Goal: Task Accomplishment & Management: Manage account settings

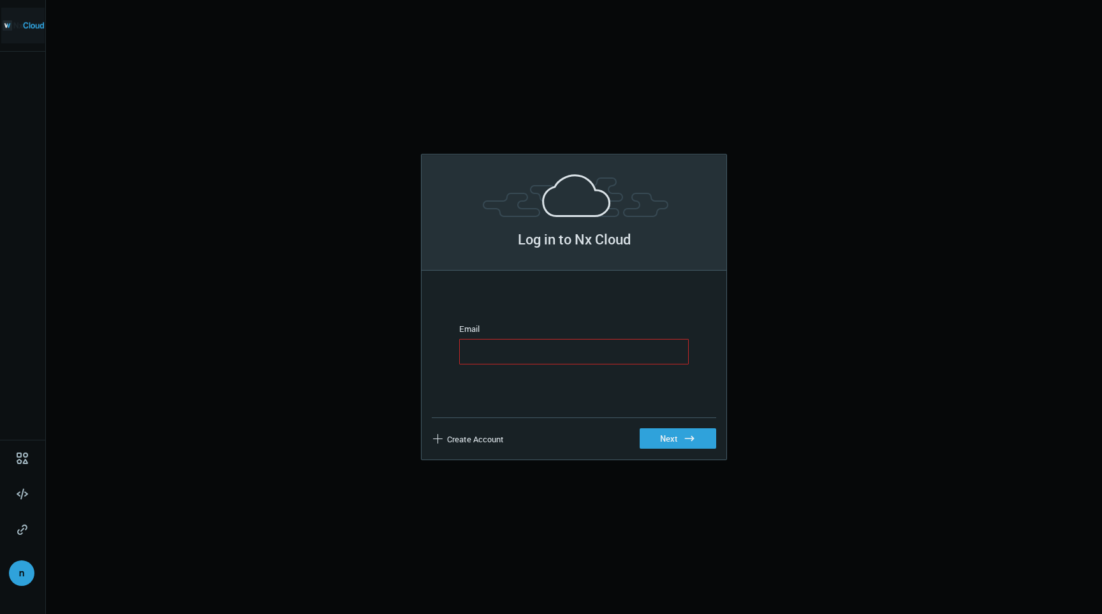
click at [36, 16] on img at bounding box center [23, 26] width 41 height 36
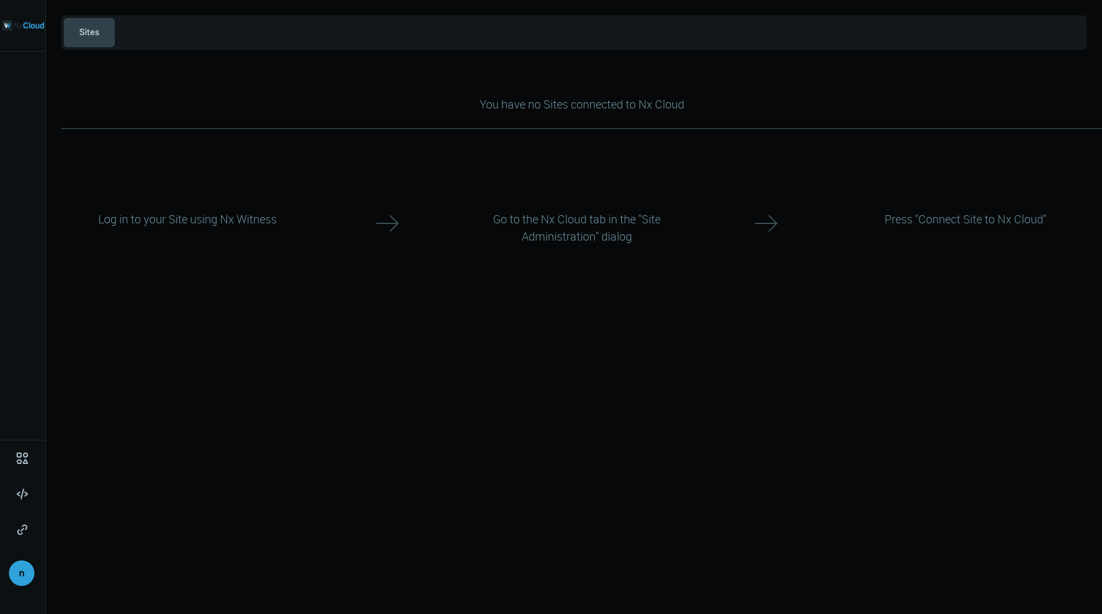
click at [104, 20] on button "Sites" at bounding box center [89, 32] width 51 height 29
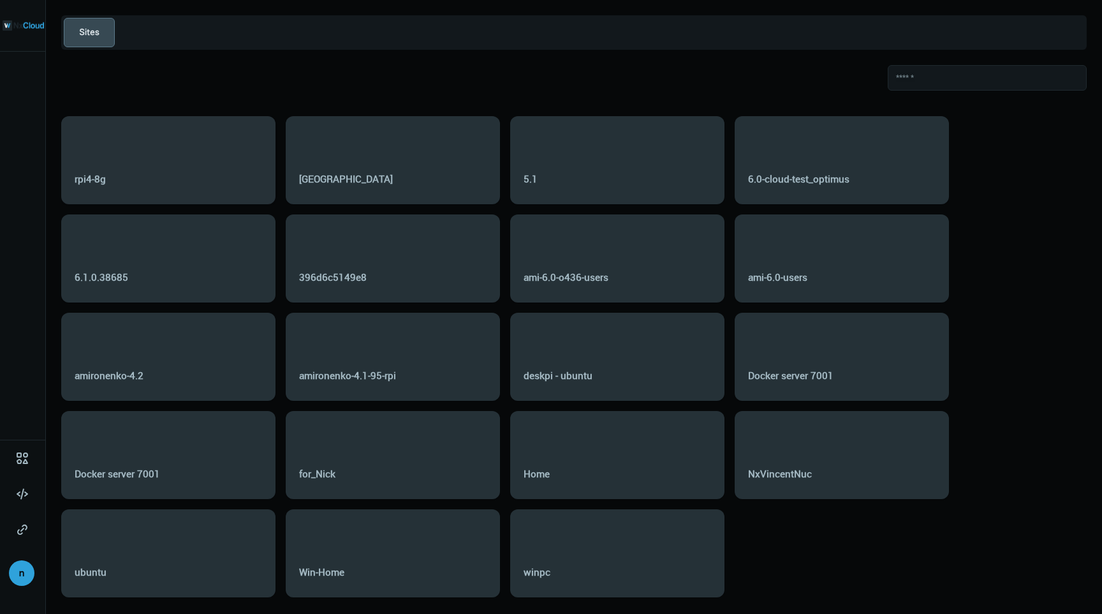
click at [176, 172] on div "rpi4-8g" at bounding box center [169, 179] width 188 height 34
click at [182, 162] on div "rpi4-8g" at bounding box center [169, 179] width 188 height 34
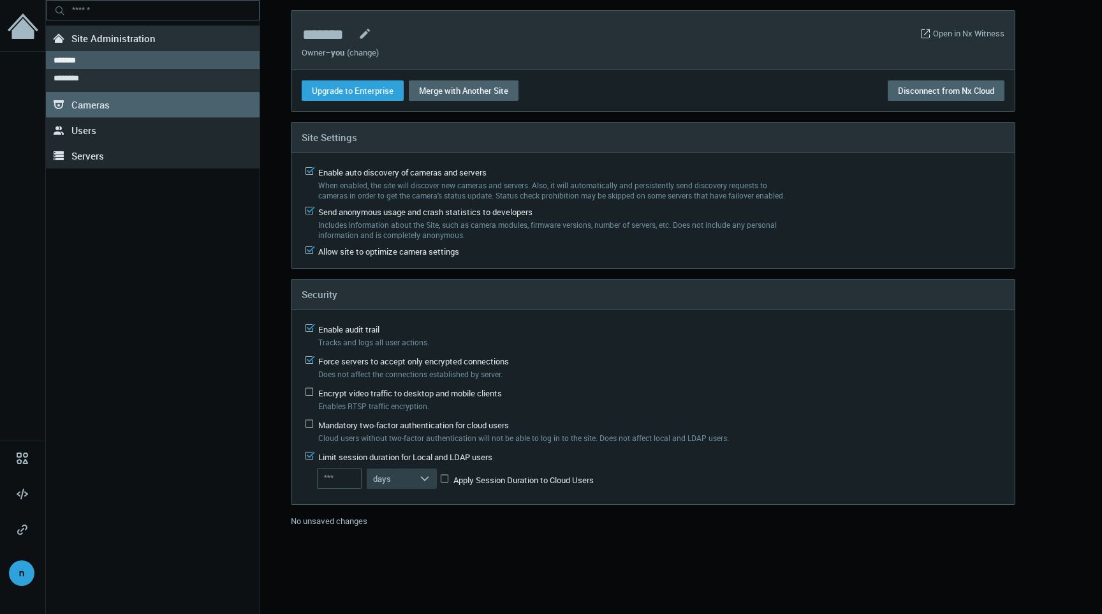
click at [174, 92] on link ".st0{fill-rule:evenodd;clip-rule:evenodd;fill:#2B383F;} Cameras" at bounding box center [153, 105] width 214 height 26
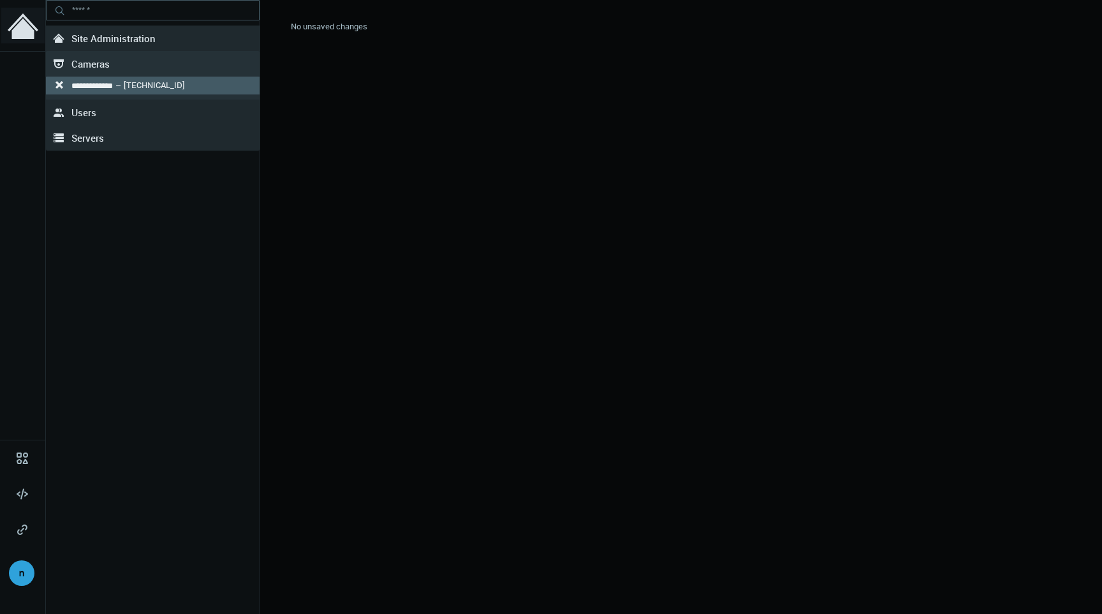
click at [19, 31] on icon at bounding box center [23, 29] width 22 height 20
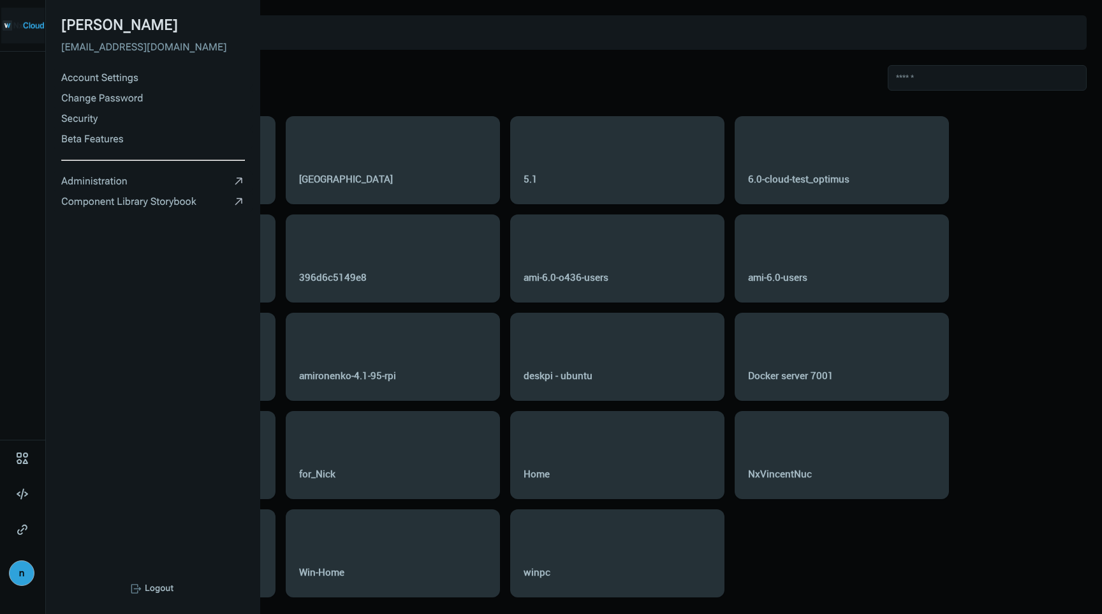
click at [20, 568] on div "n" at bounding box center [22, 573] width 26 height 26
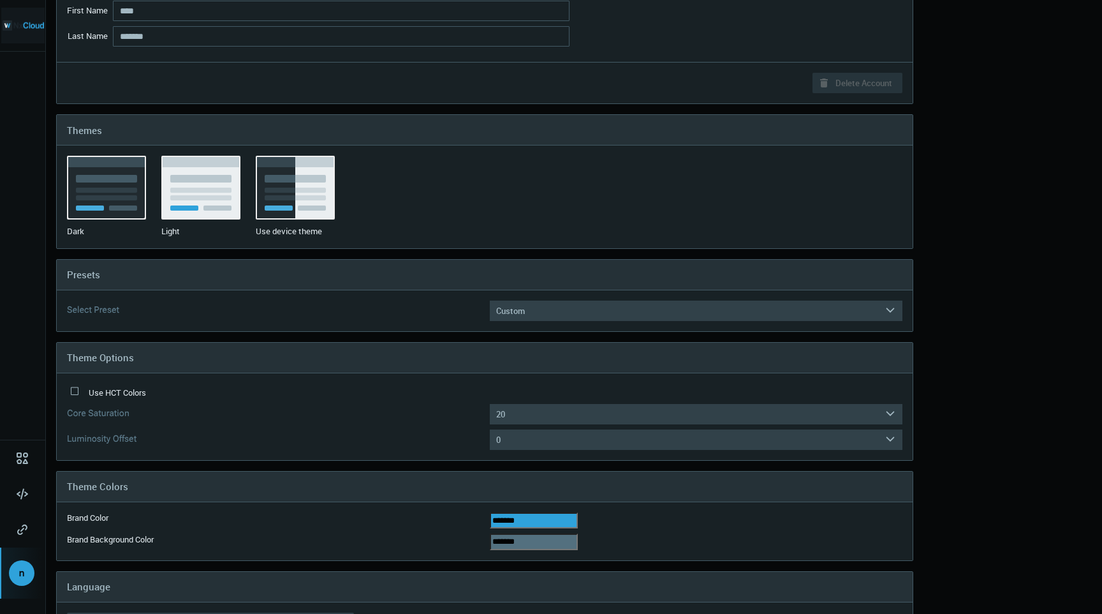
scroll to position [121, 0]
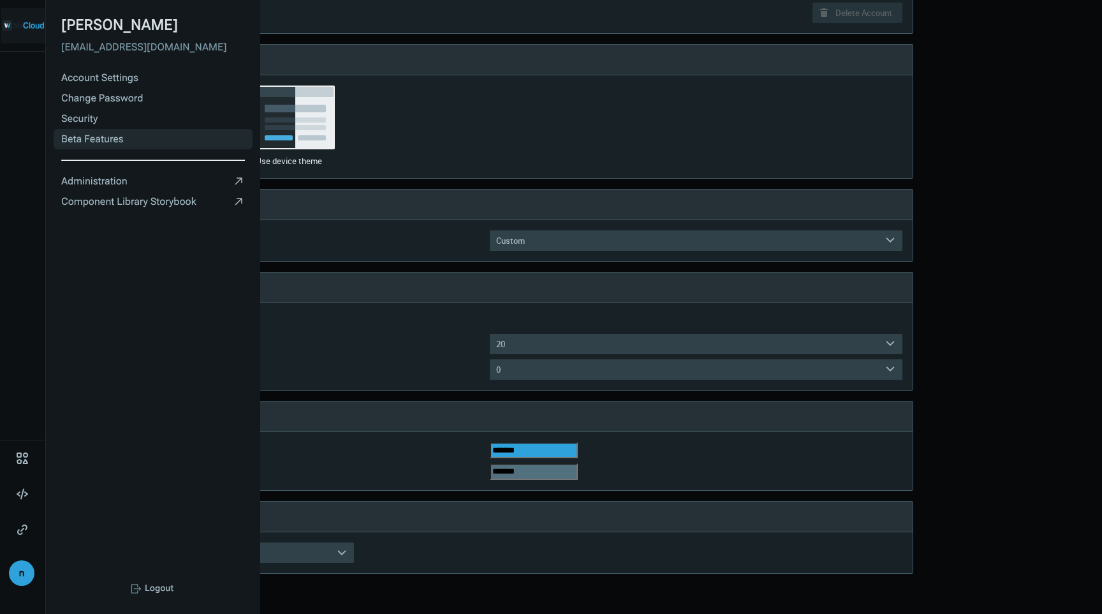
click at [122, 134] on link "Beta Features" at bounding box center [153, 139] width 199 height 20
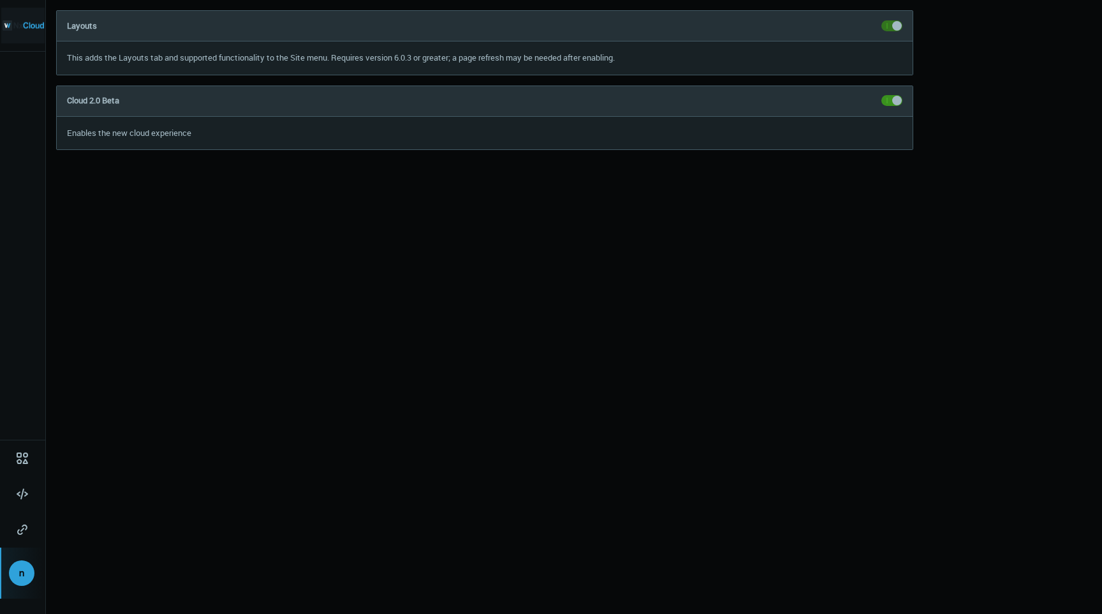
click at [892, 105] on span at bounding box center [892, 100] width 21 height 11
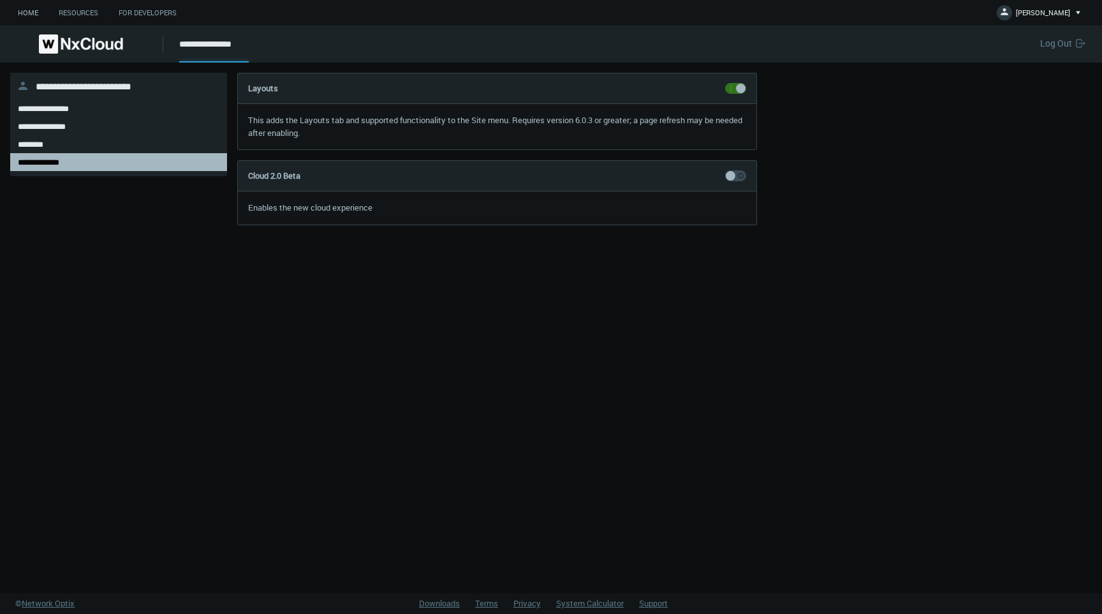
click at [32, 17] on link "Home" at bounding box center [28, 13] width 41 height 16
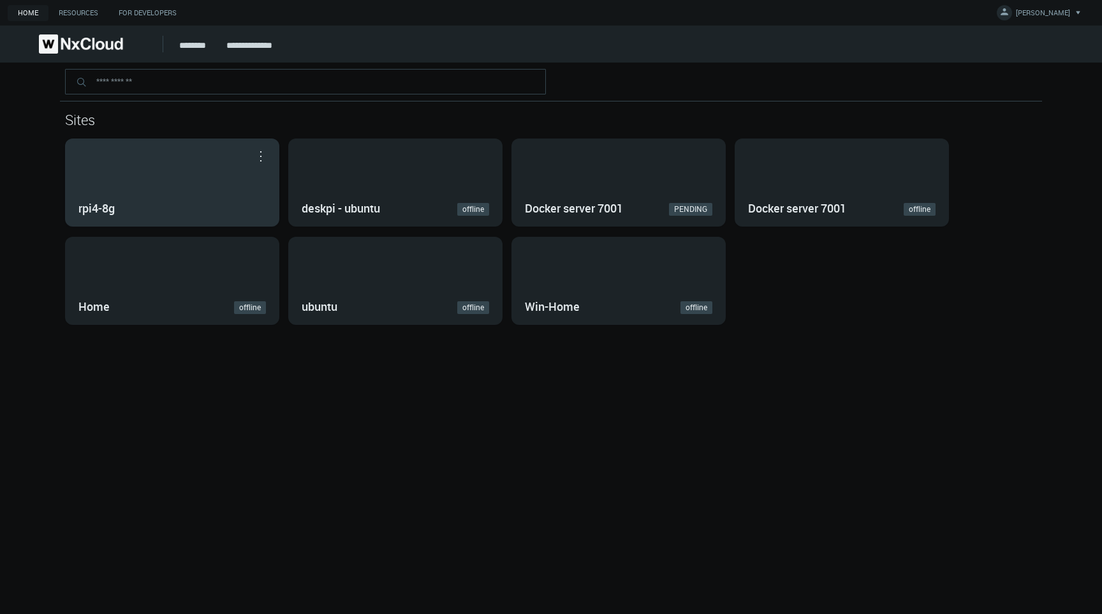
click at [179, 174] on div "rpi4-8g" at bounding box center [172, 182] width 213 height 87
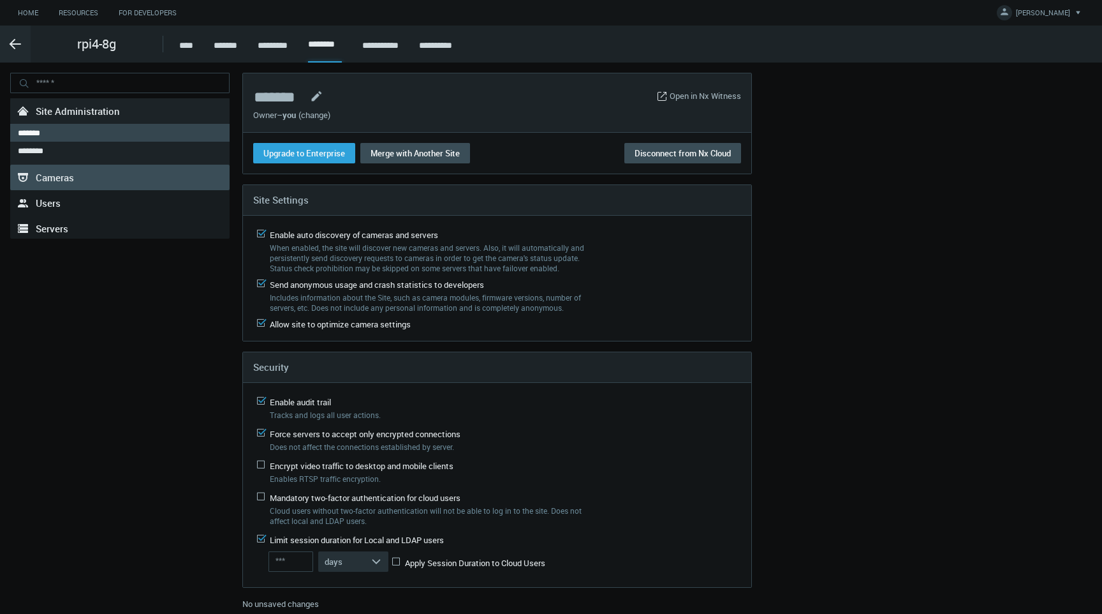
click at [148, 168] on link ".st0{fill-rule:evenodd;clip-rule:evenodd;fill:#2B383F;} Cameras" at bounding box center [119, 178] width 219 height 26
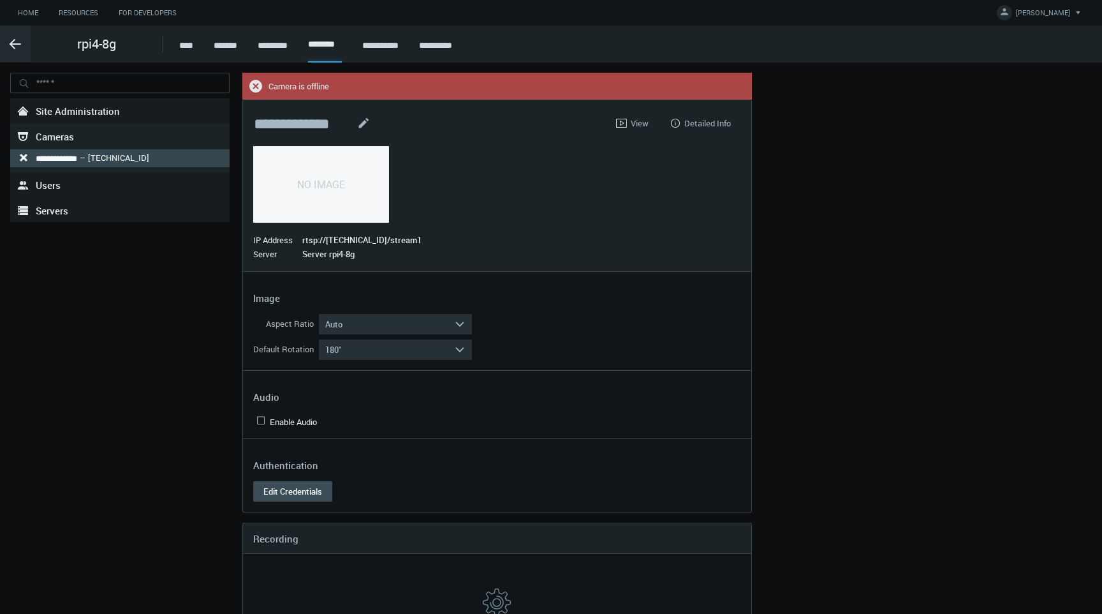
click at [873, 165] on div "**********" at bounding box center [459, 565] width 908 height 985
